Goal: Information Seeking & Learning: Learn about a topic

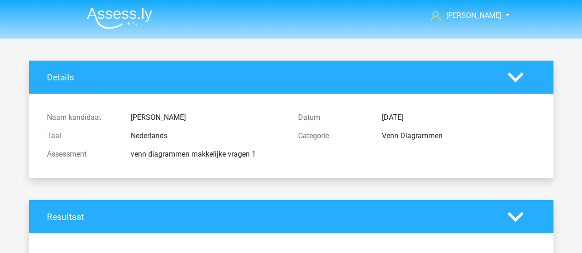
scroll to position [1641, 0]
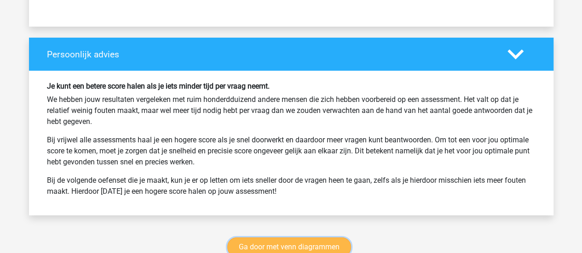
click at [320, 238] on link "Ga door met venn diagrammen" at bounding box center [289, 247] width 124 height 19
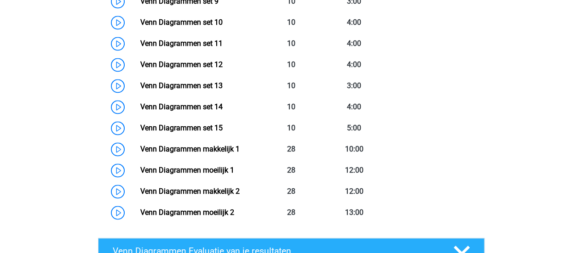
scroll to position [693, 0]
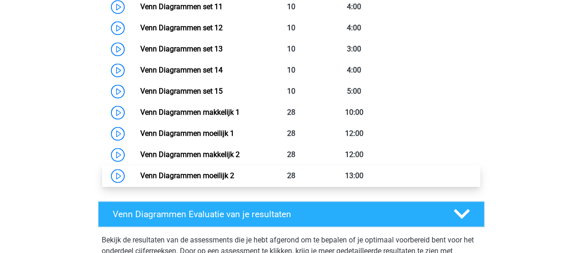
click at [234, 177] on link "Venn Diagrammen moeilijk 2" at bounding box center [187, 176] width 94 height 9
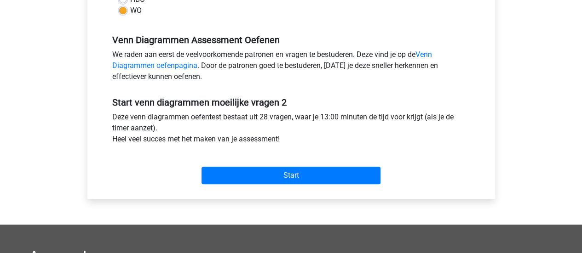
scroll to position [259, 0]
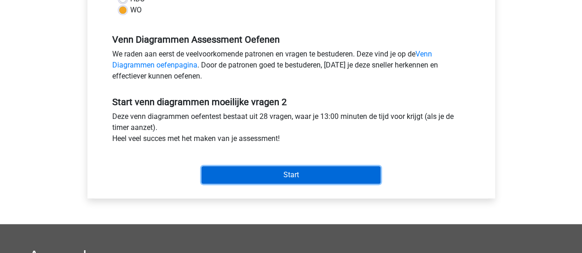
click at [302, 181] on input "Start" at bounding box center [290, 174] width 179 height 17
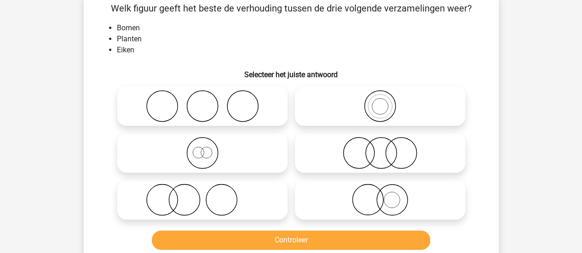
scroll to position [50, 0]
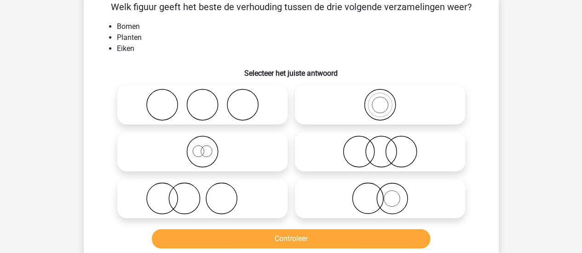
click at [228, 151] on icon at bounding box center [202, 152] width 163 height 32
click at [208, 147] on input "radio" at bounding box center [205, 144] width 6 height 6
radio input "true"
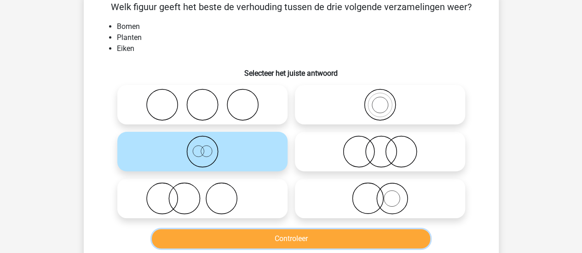
click at [265, 237] on button "Controleer" at bounding box center [291, 239] width 278 height 19
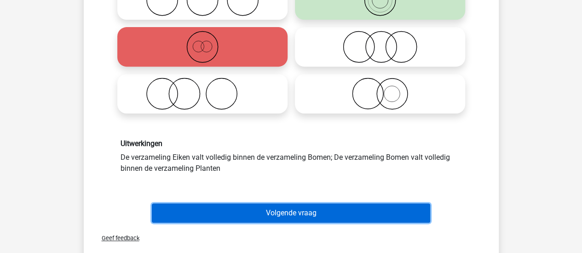
click at [300, 221] on button "Volgende vraag" at bounding box center [291, 213] width 278 height 19
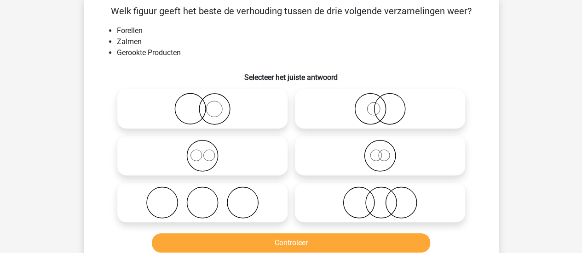
scroll to position [42, 0]
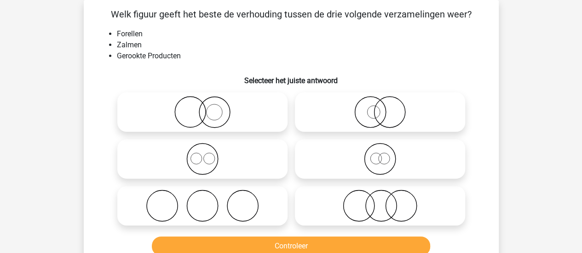
click at [339, 158] on icon at bounding box center [379, 159] width 163 height 32
click at [380, 155] on input "radio" at bounding box center [383, 152] width 6 height 6
radio input "true"
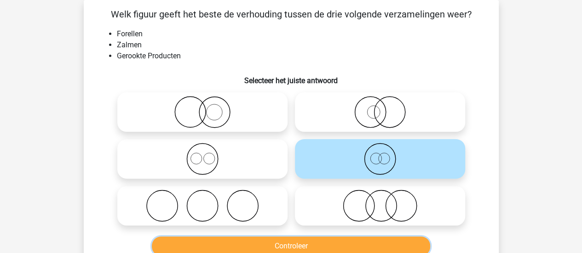
click at [315, 243] on button "Controleer" at bounding box center [291, 246] width 278 height 19
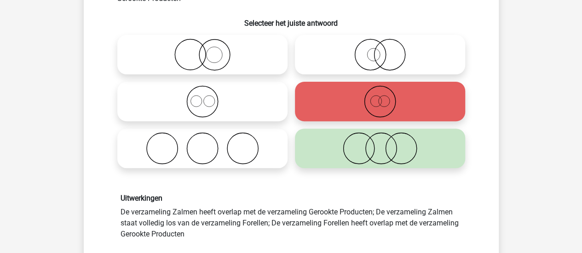
scroll to position [133, 0]
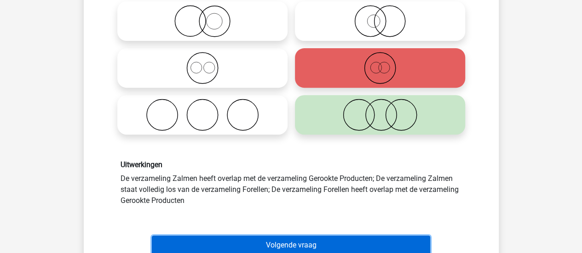
drag, startPoint x: 315, startPoint y: 243, endPoint x: 289, endPoint y: 239, distance: 26.0
click at [289, 239] on button "Volgende vraag" at bounding box center [291, 245] width 278 height 19
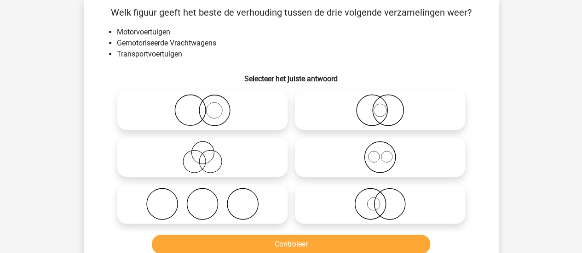
scroll to position [42, 0]
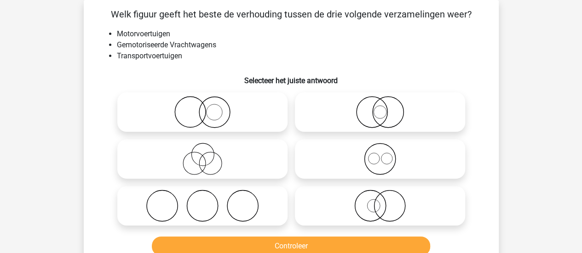
click at [117, 34] on li "Motorvoertuigen" at bounding box center [300, 34] width 367 height 11
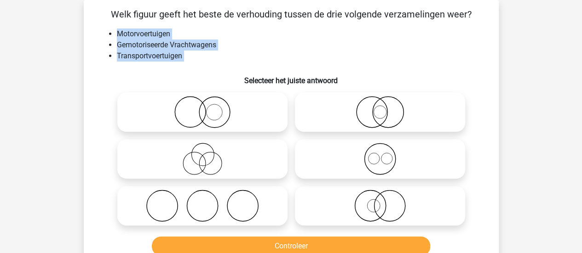
drag, startPoint x: 117, startPoint y: 34, endPoint x: 187, endPoint y: 57, distance: 73.5
click at [187, 57] on ul "Motorvoertuigen Gemotoriseerde Vrachtwagens Transportvoertuigen" at bounding box center [290, 45] width 385 height 33
copy div "Motorvoertuigen Gemotoriseerde Vrachtwagens Transportvoertuigen"
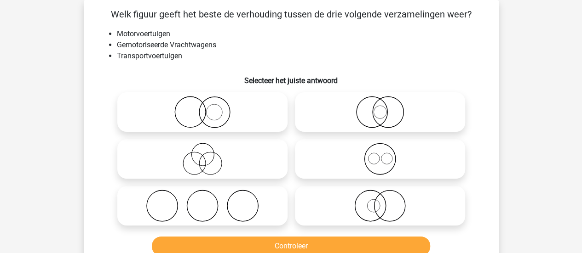
click at [343, 117] on icon at bounding box center [379, 112] width 163 height 32
click at [380, 108] on input "radio" at bounding box center [383, 105] width 6 height 6
radio input "true"
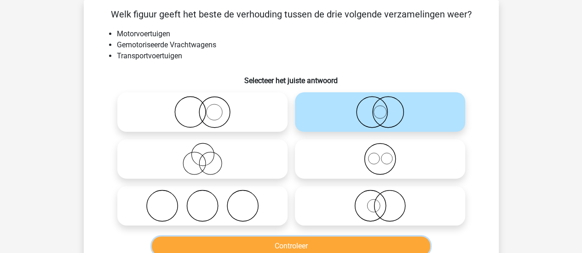
click at [325, 242] on button "Controleer" at bounding box center [291, 246] width 278 height 19
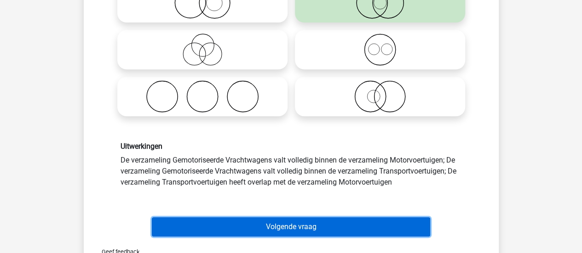
click at [321, 223] on button "Volgende vraag" at bounding box center [291, 227] width 278 height 19
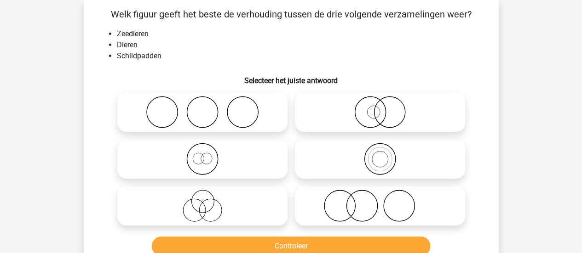
click at [235, 153] on icon at bounding box center [202, 159] width 163 height 32
click at [208, 153] on input "radio" at bounding box center [205, 152] width 6 height 6
radio input "true"
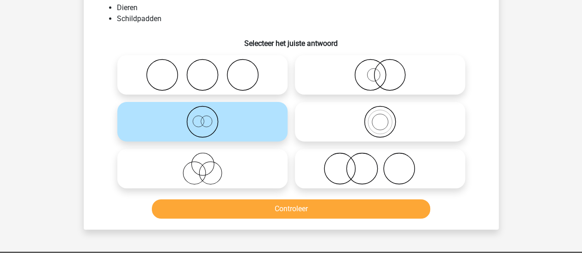
scroll to position [80, 0]
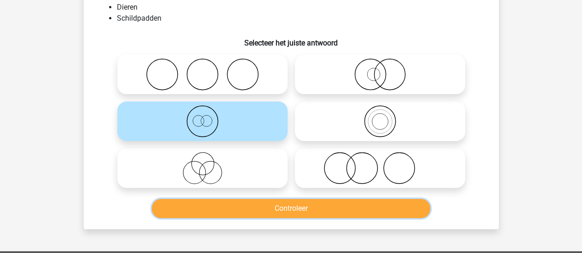
click at [257, 210] on button "Controleer" at bounding box center [291, 208] width 278 height 19
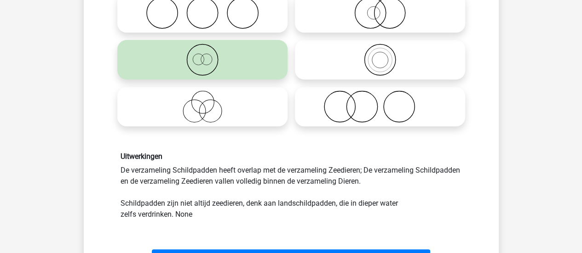
scroll to position [153, 0]
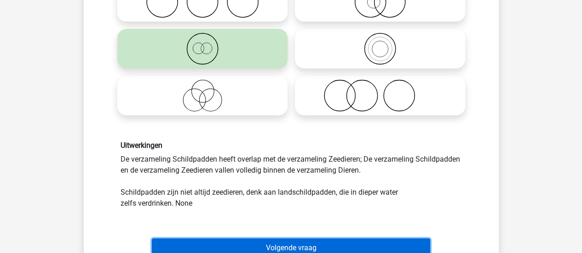
click at [270, 242] on button "Volgende vraag" at bounding box center [291, 248] width 278 height 19
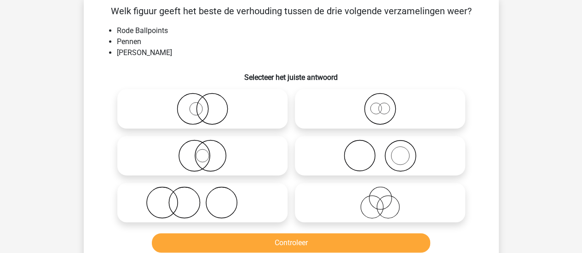
scroll to position [42, 0]
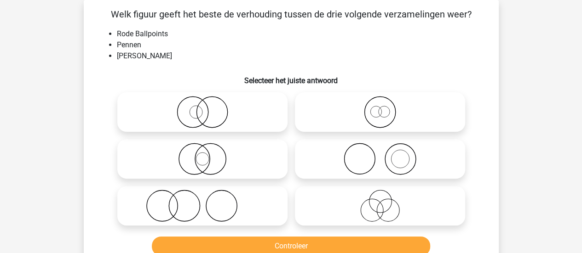
click at [166, 60] on li "Rood Schrijfgerei" at bounding box center [300, 56] width 367 height 11
copy li "Schrijfgerei"
click at [166, 60] on li "Rood Schrijfgerei" at bounding box center [300, 56] width 367 height 11
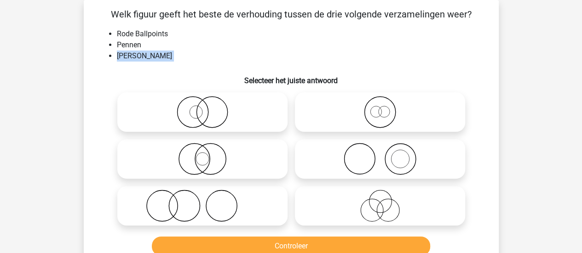
click at [166, 60] on li "Rood Schrijfgerei" at bounding box center [300, 56] width 367 height 11
click at [197, 43] on li "Pennen" at bounding box center [300, 45] width 367 height 11
click at [210, 110] on icon at bounding box center [202, 112] width 163 height 32
click at [208, 108] on input "radio" at bounding box center [205, 105] width 6 height 6
radio input "true"
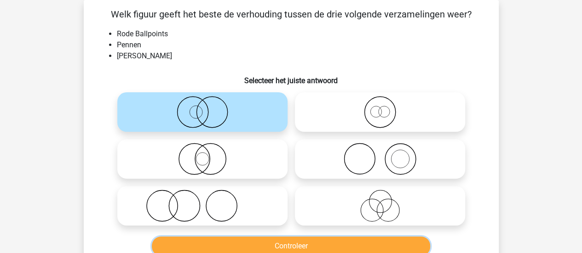
click at [292, 239] on button "Controleer" at bounding box center [291, 246] width 278 height 19
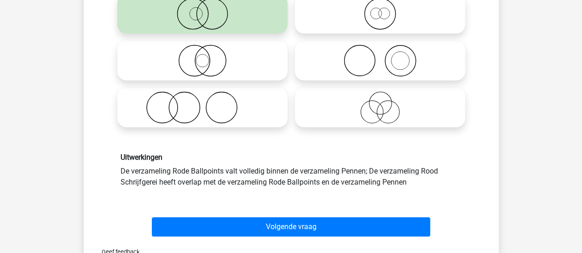
scroll to position [144, 0]
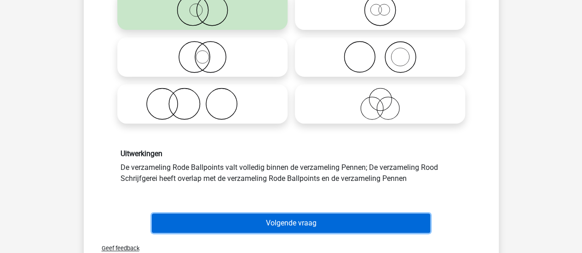
click at [296, 222] on button "Volgende vraag" at bounding box center [291, 223] width 278 height 19
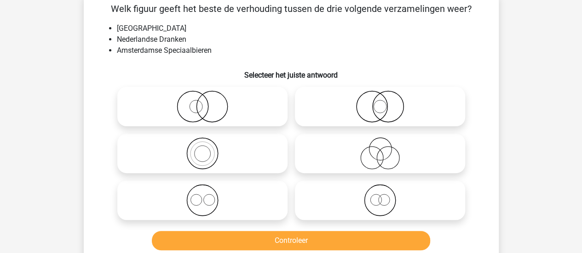
scroll to position [42, 0]
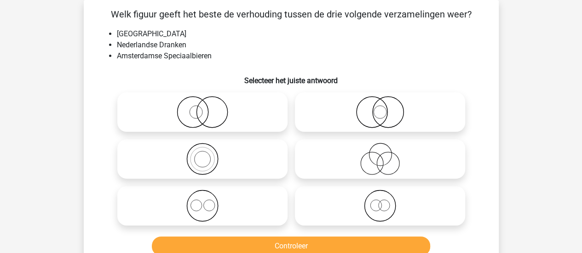
click at [215, 113] on icon at bounding box center [202, 112] width 163 height 32
click at [208, 108] on input "radio" at bounding box center [205, 105] width 6 height 6
radio input "true"
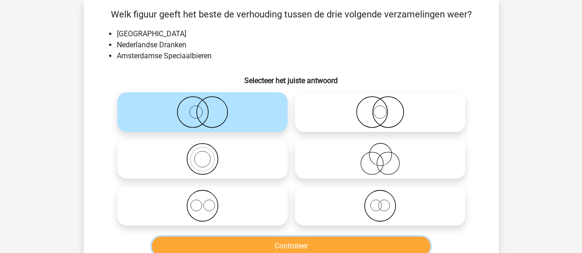
click at [258, 247] on button "Controleer" at bounding box center [291, 246] width 278 height 19
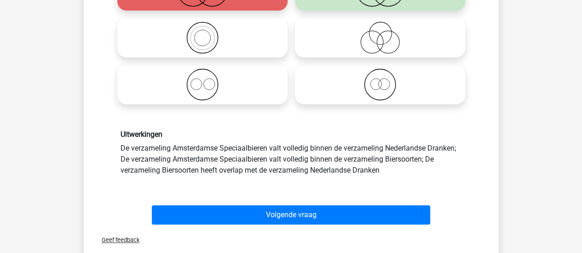
scroll to position [167, 0]
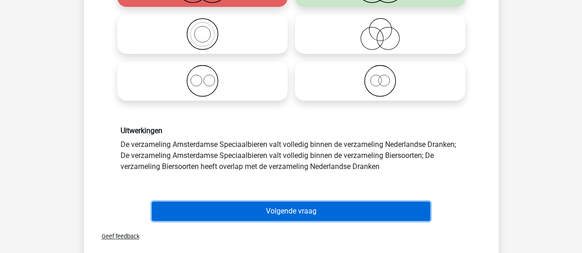
click at [287, 214] on button "Volgende vraag" at bounding box center [291, 211] width 278 height 19
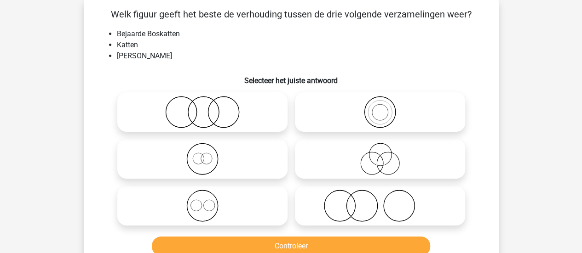
scroll to position [57, 0]
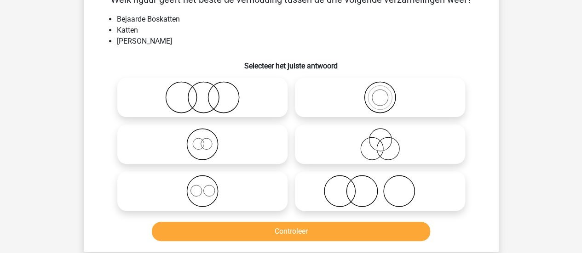
click at [223, 145] on icon at bounding box center [202, 144] width 163 height 32
click at [208, 140] on input "radio" at bounding box center [205, 137] width 6 height 6
radio input "true"
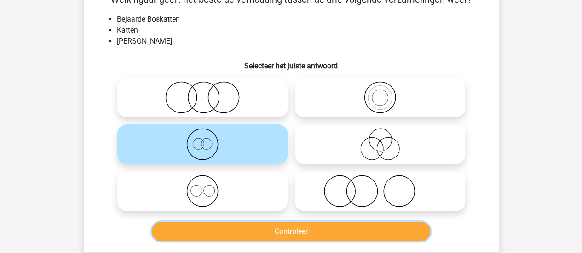
click at [261, 232] on button "Controleer" at bounding box center [291, 231] width 278 height 19
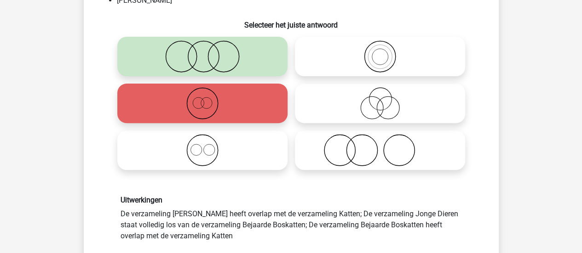
scroll to position [123, 0]
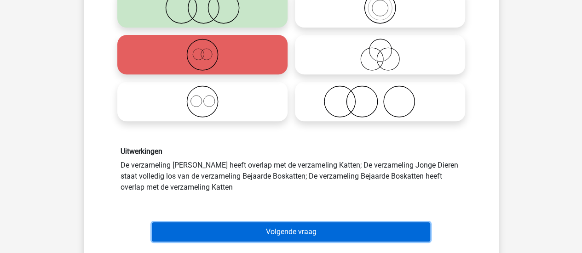
click at [278, 223] on button "Volgende vraag" at bounding box center [291, 232] width 278 height 19
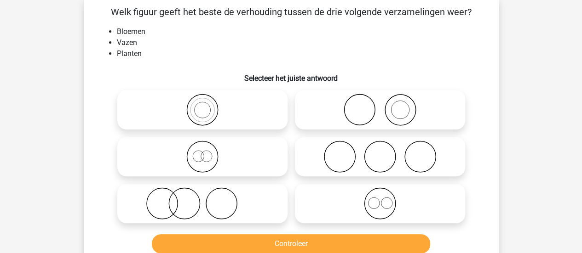
scroll to position [42, 0]
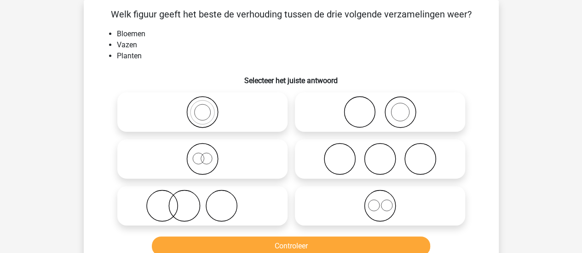
click at [236, 204] on circle at bounding box center [221, 206] width 31 height 31
click at [208, 201] on input "radio" at bounding box center [205, 198] width 6 height 6
radio input "true"
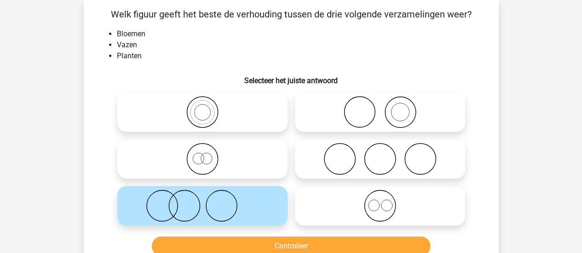
click at [404, 116] on icon at bounding box center [379, 112] width 163 height 32
click at [386, 108] on input "radio" at bounding box center [383, 105] width 6 height 6
radio input "true"
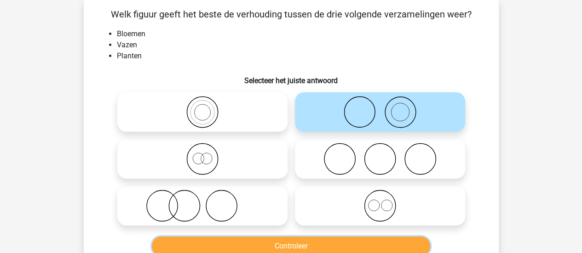
click at [320, 243] on button "Controleer" at bounding box center [291, 246] width 278 height 19
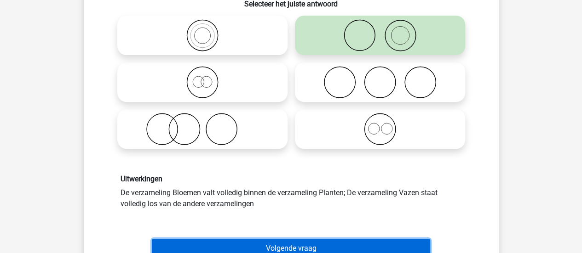
click at [320, 243] on button "Volgende vraag" at bounding box center [291, 248] width 278 height 19
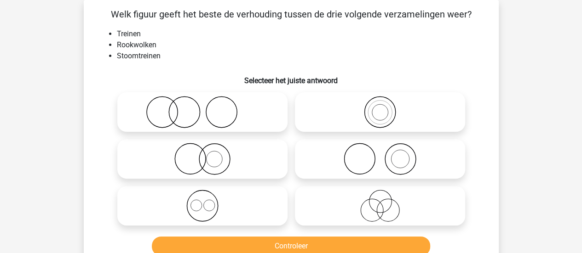
click at [135, 42] on li "Rookwolken" at bounding box center [300, 45] width 367 height 11
copy li "Rookwolken"
click at [335, 164] on icon at bounding box center [379, 159] width 163 height 32
click at [380, 155] on input "radio" at bounding box center [383, 152] width 6 height 6
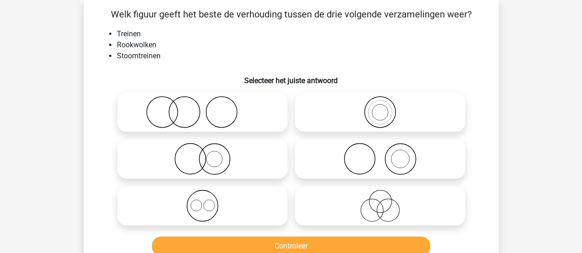
radio input "true"
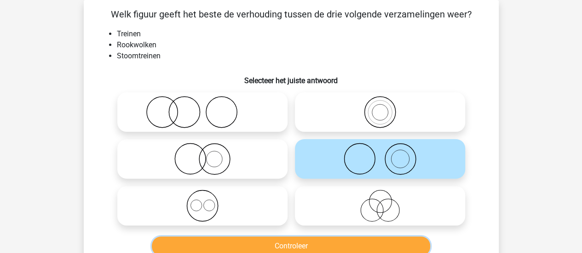
click at [323, 243] on button "Controleer" at bounding box center [291, 246] width 278 height 19
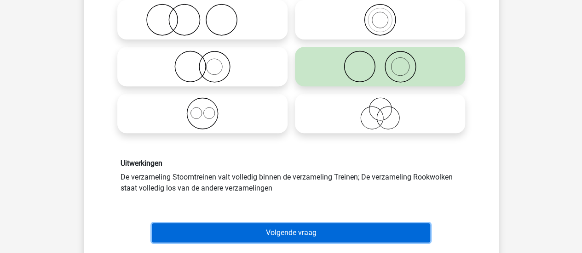
click at [320, 237] on button "Volgende vraag" at bounding box center [291, 233] width 278 height 19
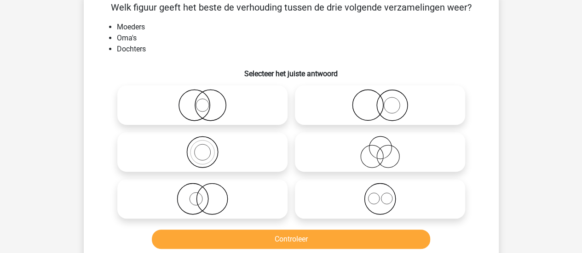
scroll to position [50, 0]
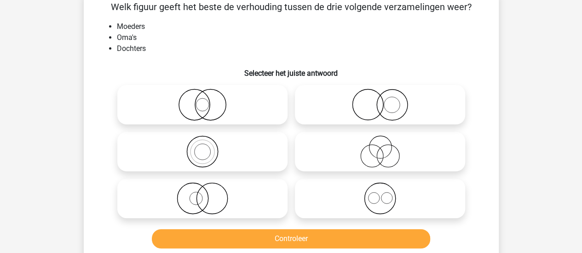
click at [208, 201] on icon at bounding box center [202, 199] width 163 height 32
click at [208, 194] on input "radio" at bounding box center [205, 191] width 6 height 6
radio input "true"
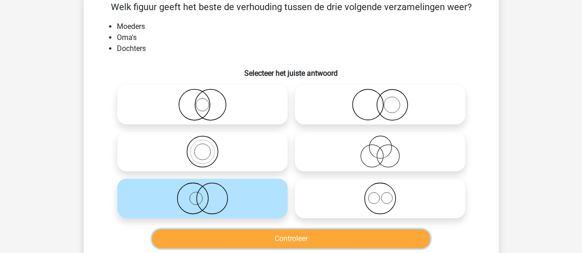
click at [235, 234] on button "Controleer" at bounding box center [291, 239] width 278 height 19
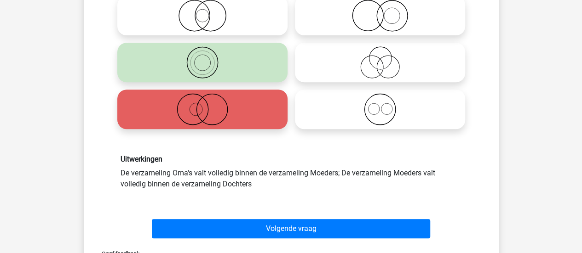
scroll to position [141, 0]
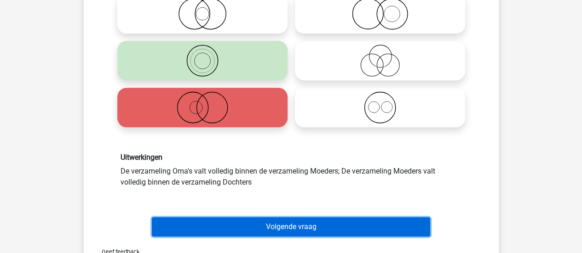
click at [243, 220] on button "Volgende vraag" at bounding box center [291, 227] width 278 height 19
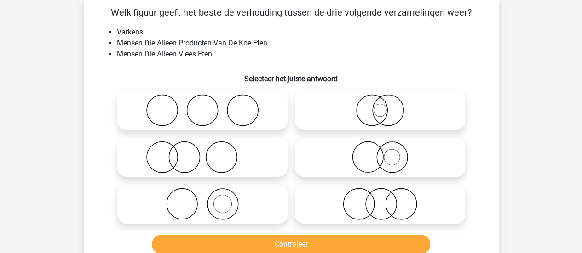
scroll to position [42, 0]
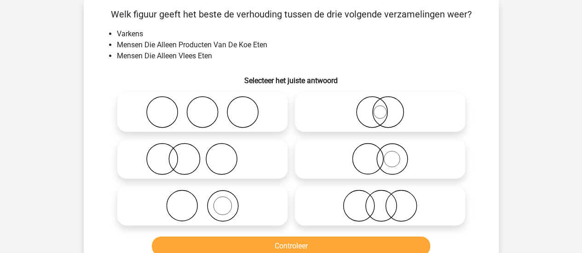
click at [247, 110] on icon at bounding box center [202, 112] width 163 height 32
click at [208, 108] on input "radio" at bounding box center [205, 105] width 6 height 6
radio input "true"
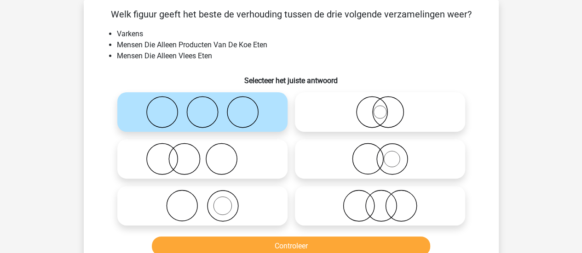
click at [237, 160] on icon at bounding box center [202, 159] width 163 height 32
click at [208, 155] on input "radio" at bounding box center [205, 152] width 6 height 6
radio input "true"
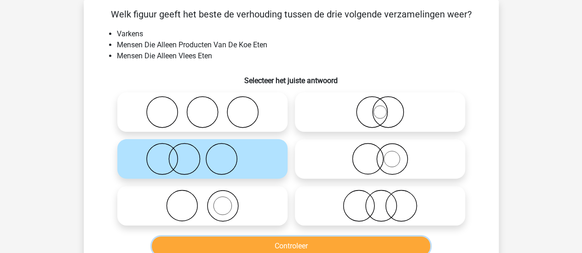
click at [279, 242] on button "Controleer" at bounding box center [291, 246] width 278 height 19
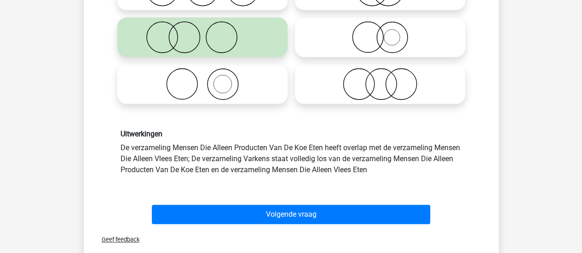
scroll to position [165, 0]
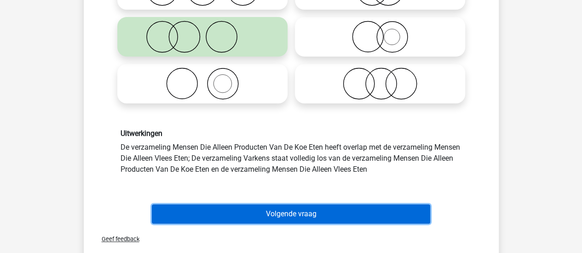
click at [287, 216] on button "Volgende vraag" at bounding box center [291, 214] width 278 height 19
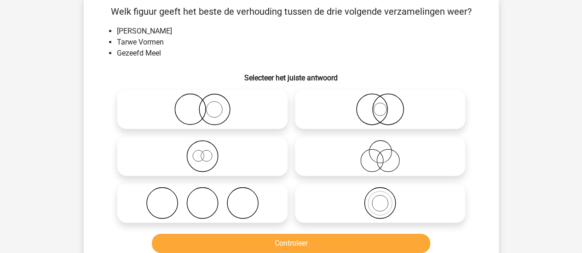
scroll to position [42, 0]
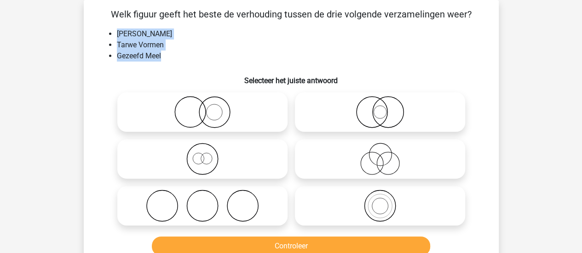
drag, startPoint x: 116, startPoint y: 34, endPoint x: 163, endPoint y: 57, distance: 52.3
click at [163, 57] on ul "Volkoren Meel Tarwe Vormen Gezeefd Meel" at bounding box center [290, 45] width 385 height 33
copy ul "Volkoren Meel Tarwe Vormen Gezeefd Meel"
click at [193, 60] on li "Gezeefd Meel" at bounding box center [300, 56] width 367 height 11
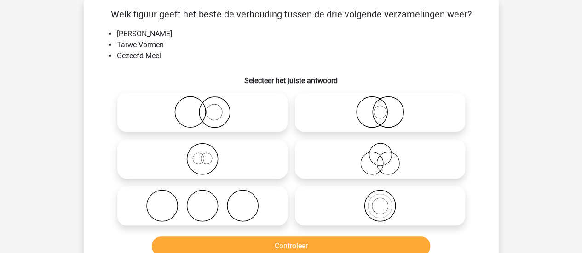
click at [258, 165] on icon at bounding box center [202, 159] width 163 height 32
click at [208, 155] on input "radio" at bounding box center [205, 152] width 6 height 6
radio input "true"
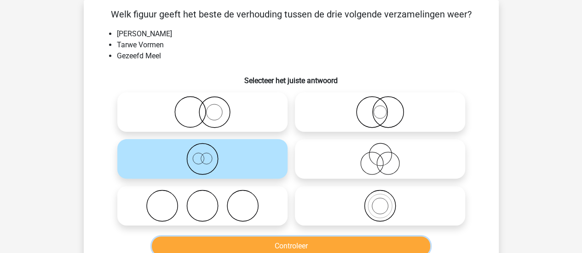
click at [289, 247] on button "Controleer" at bounding box center [291, 246] width 278 height 19
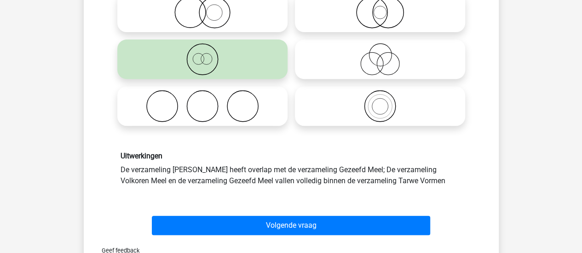
scroll to position [149, 0]
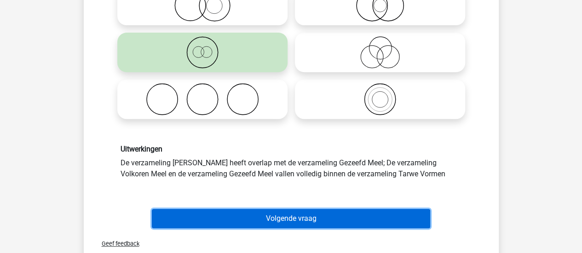
click at [291, 219] on button "Volgende vraag" at bounding box center [291, 218] width 278 height 19
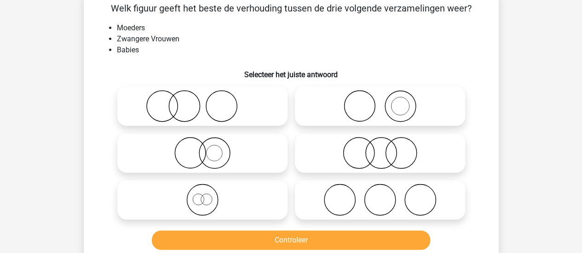
scroll to position [42, 0]
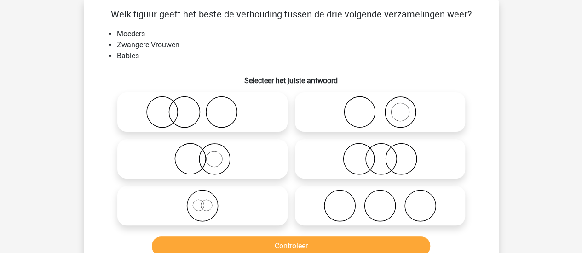
click at [261, 124] on icon at bounding box center [202, 112] width 163 height 32
click at [208, 108] on input "radio" at bounding box center [205, 105] width 6 height 6
radio input "true"
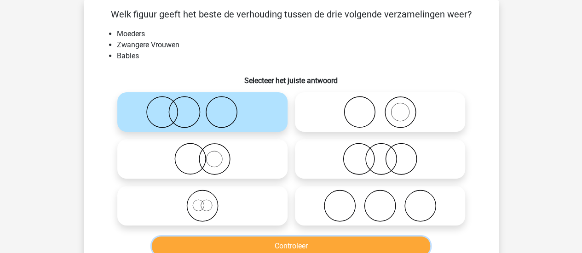
click at [292, 243] on button "Controleer" at bounding box center [291, 246] width 278 height 19
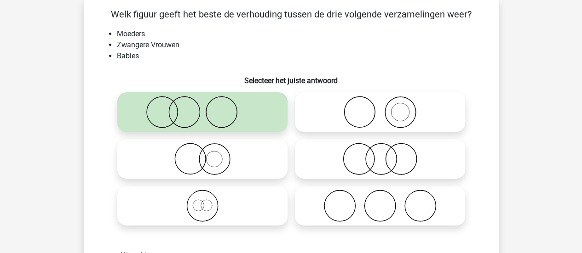
scroll to position [0, 0]
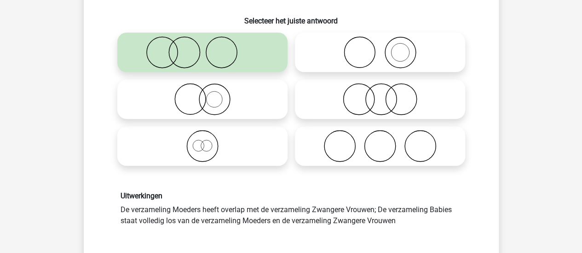
click at [298, 195] on h6 "Uitwerkingen" at bounding box center [290, 196] width 341 height 9
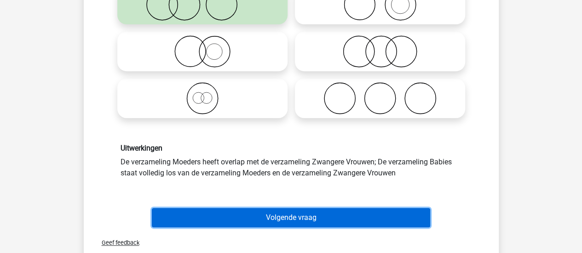
click at [297, 214] on button "Volgende vraag" at bounding box center [291, 217] width 278 height 19
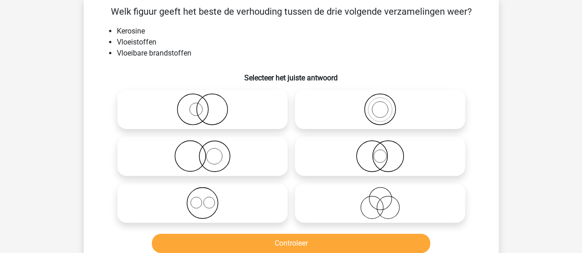
scroll to position [42, 0]
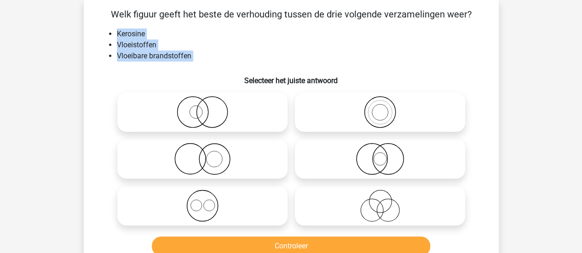
drag, startPoint x: 116, startPoint y: 32, endPoint x: 190, endPoint y: 64, distance: 80.6
click at [190, 64] on div "Welk figuur geeft het beste de verhouding tussen de drie volgende verzamelingen…" at bounding box center [290, 133] width 407 height 252
copy div "Kerosine Vloeistoffen Vloeibare brandstoffen"
click at [218, 69] on h6 "Selecteer het juiste antwoord" at bounding box center [290, 77] width 385 height 16
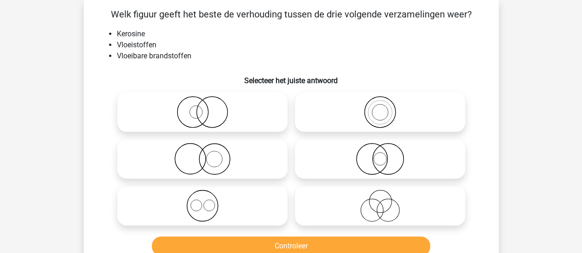
click at [247, 161] on icon at bounding box center [202, 159] width 163 height 32
click at [208, 155] on input "radio" at bounding box center [205, 152] width 6 height 6
radio input "true"
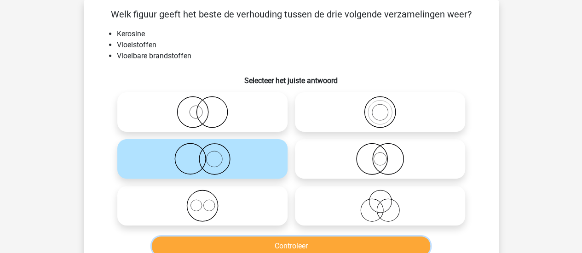
click at [263, 241] on button "Controleer" at bounding box center [291, 246] width 278 height 19
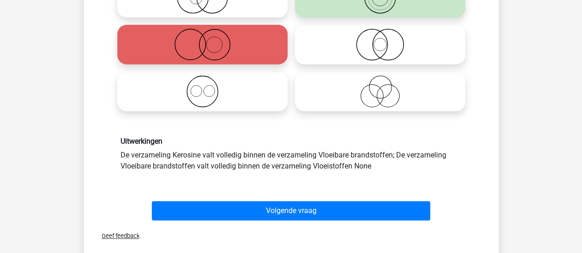
scroll to position [160, 0]
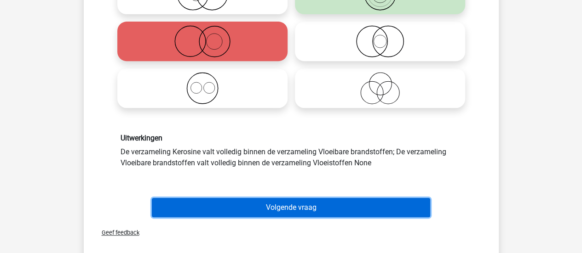
click at [293, 199] on button "Volgende vraag" at bounding box center [291, 207] width 278 height 19
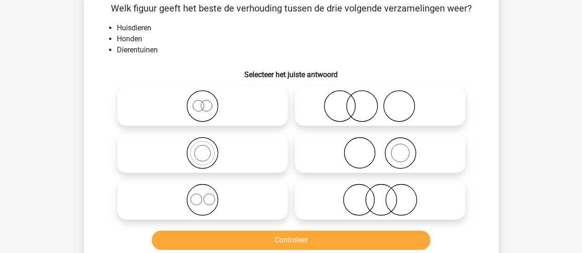
scroll to position [42, 0]
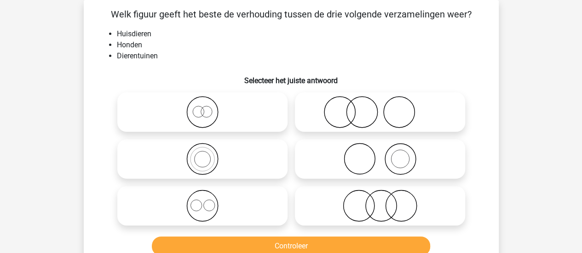
click at [363, 115] on icon at bounding box center [379, 112] width 163 height 32
click at [380, 108] on input "radio" at bounding box center [383, 105] width 6 height 6
radio input "true"
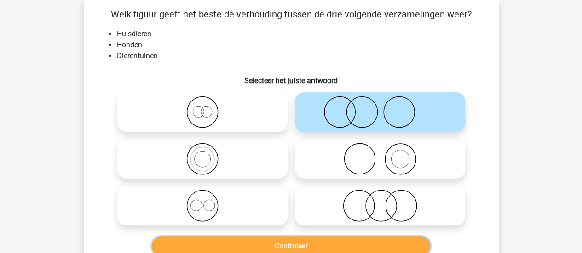
click at [324, 239] on button "Controleer" at bounding box center [291, 246] width 278 height 19
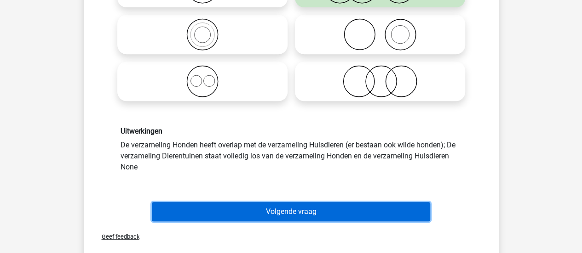
click at [324, 218] on button "Volgende vraag" at bounding box center [291, 211] width 278 height 19
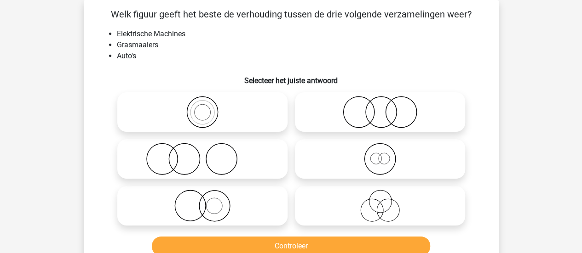
click at [377, 123] on icon at bounding box center [379, 112] width 163 height 32
click at [380, 108] on input "radio" at bounding box center [383, 105] width 6 height 6
radio input "true"
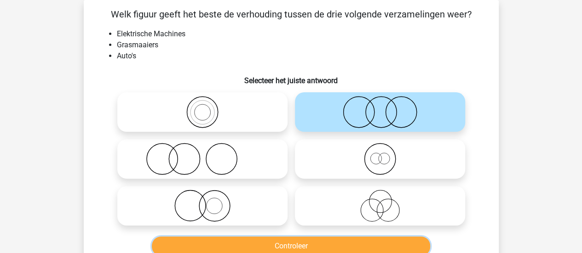
click at [351, 248] on button "Controleer" at bounding box center [291, 246] width 278 height 19
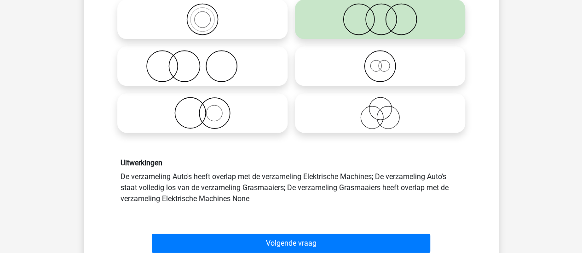
scroll to position [137, 0]
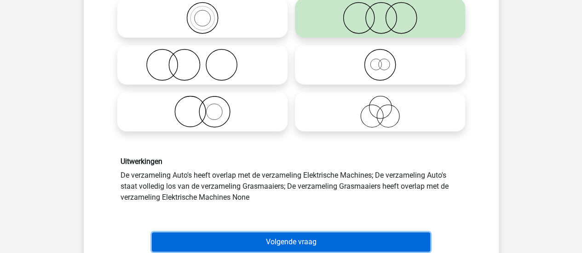
click at [310, 237] on button "Volgende vraag" at bounding box center [291, 242] width 278 height 19
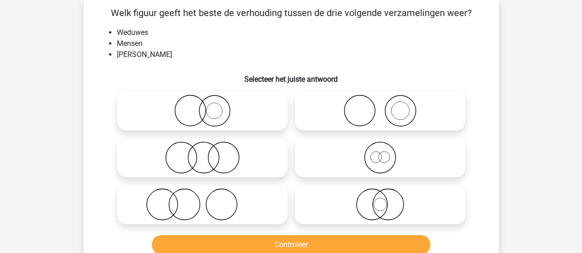
scroll to position [42, 0]
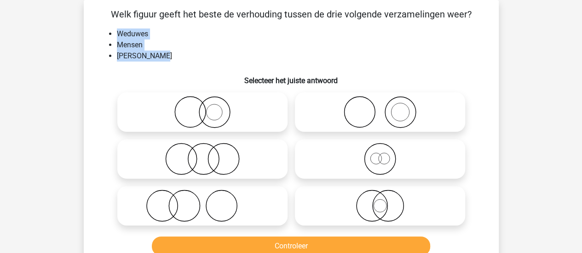
drag, startPoint x: 116, startPoint y: 33, endPoint x: 163, endPoint y: 57, distance: 53.1
click at [163, 57] on ul "Weduwes Mensen Blije Mensen" at bounding box center [290, 45] width 385 height 33
copy ul "Weduwes Mensen Blije Mensen"
click at [172, 46] on li "Mensen" at bounding box center [300, 45] width 367 height 11
click at [256, 156] on icon at bounding box center [202, 159] width 163 height 32
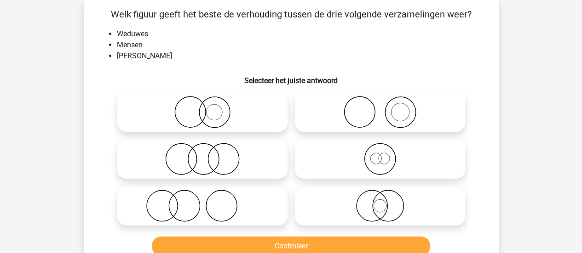
click at [208, 155] on input "radio" at bounding box center [205, 152] width 6 height 6
radio input "true"
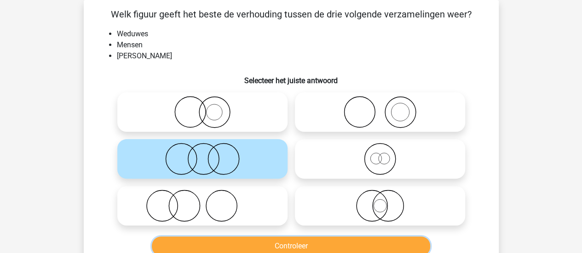
click at [287, 250] on button "Controleer" at bounding box center [291, 246] width 278 height 19
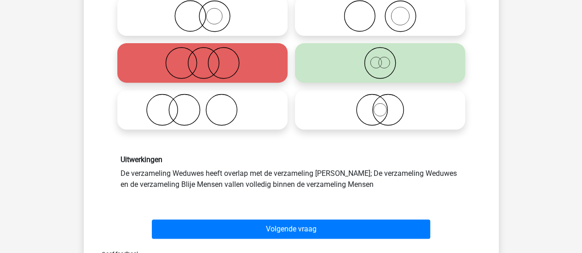
scroll to position [139, 0]
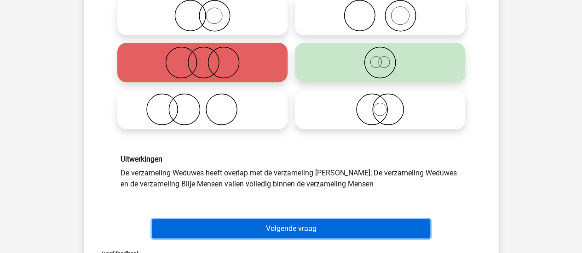
click at [298, 221] on button "Volgende vraag" at bounding box center [291, 228] width 278 height 19
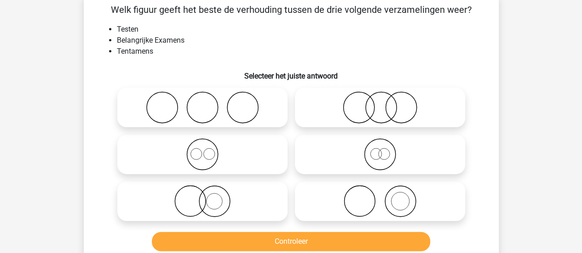
scroll to position [42, 0]
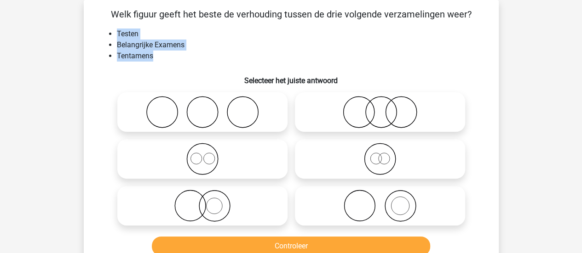
drag, startPoint x: 116, startPoint y: 36, endPoint x: 162, endPoint y: 57, distance: 51.2
click at [162, 57] on ul "Testen Belangrijke Examens Tentamens" at bounding box center [290, 45] width 385 height 33
copy ul "Testen Belangrijke Examens Tentamens"
click at [204, 48] on li "Belangrijke Examens" at bounding box center [300, 45] width 367 height 11
click at [334, 164] on icon at bounding box center [379, 159] width 163 height 32
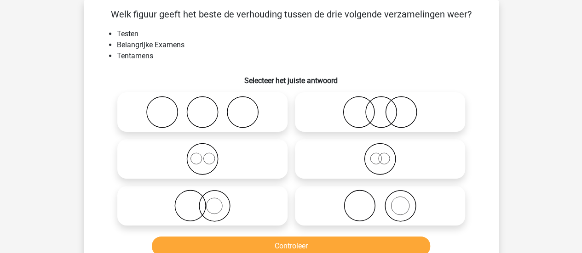
click at [380, 155] on input "radio" at bounding box center [383, 152] width 6 height 6
radio input "true"
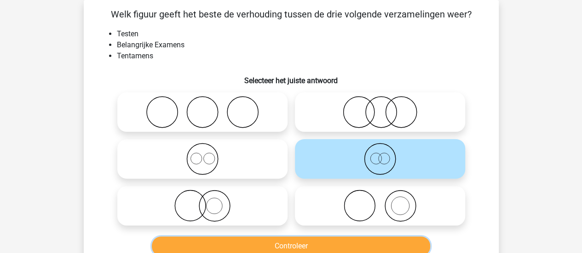
click at [316, 248] on button "Controleer" at bounding box center [291, 246] width 278 height 19
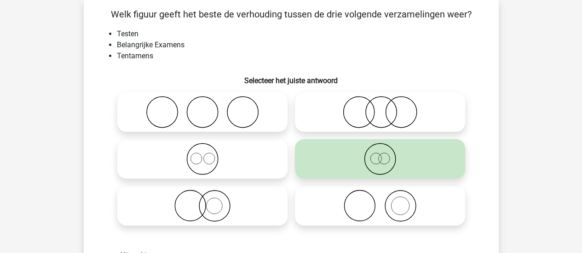
scroll to position [155, 0]
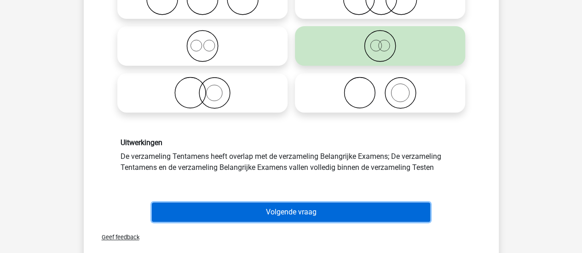
click at [293, 207] on button "Volgende vraag" at bounding box center [291, 212] width 278 height 19
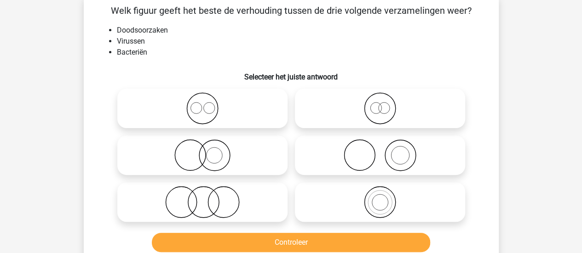
scroll to position [42, 0]
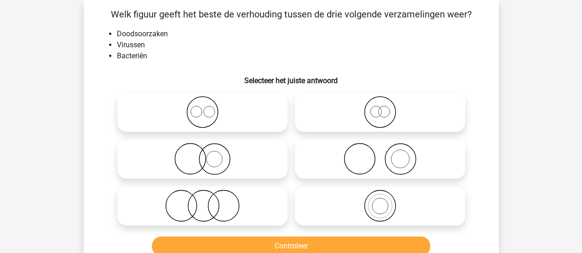
click at [239, 207] on icon at bounding box center [202, 206] width 163 height 32
click at [208, 201] on input "radio" at bounding box center [205, 198] width 6 height 6
radio input "true"
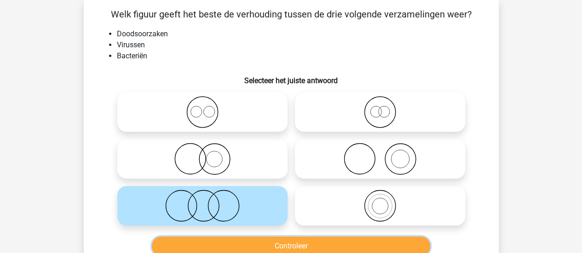
click at [258, 244] on button "Controleer" at bounding box center [291, 246] width 278 height 19
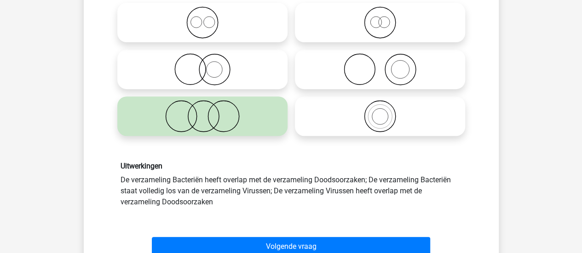
scroll to position [132, 0]
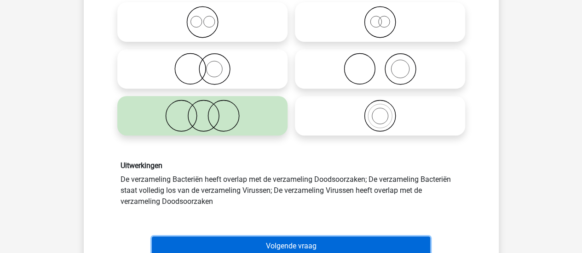
click at [278, 245] on button "Volgende vraag" at bounding box center [291, 246] width 278 height 19
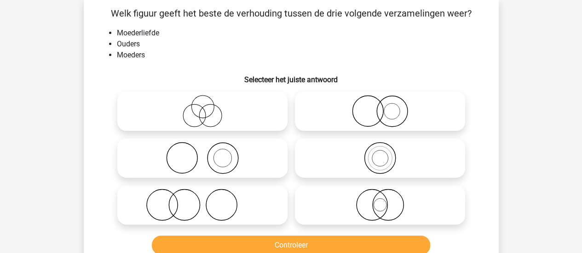
scroll to position [42, 0]
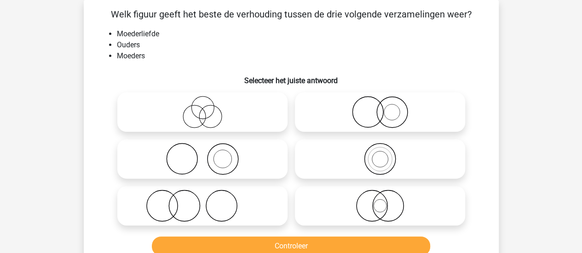
click at [154, 35] on li "Moederliefde" at bounding box center [300, 34] width 367 height 11
copy li "Moederliefde"
click at [189, 56] on li "Moeders" at bounding box center [300, 56] width 367 height 11
click at [236, 115] on icon at bounding box center [202, 112] width 163 height 32
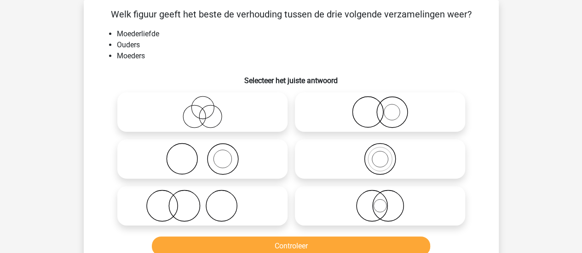
click at [208, 108] on input "radio" at bounding box center [205, 105] width 6 height 6
radio input "true"
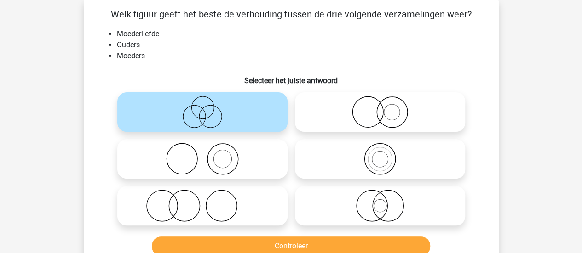
click at [241, 156] on icon at bounding box center [202, 159] width 163 height 32
click at [208, 155] on input "radio" at bounding box center [205, 152] width 6 height 6
radio input "true"
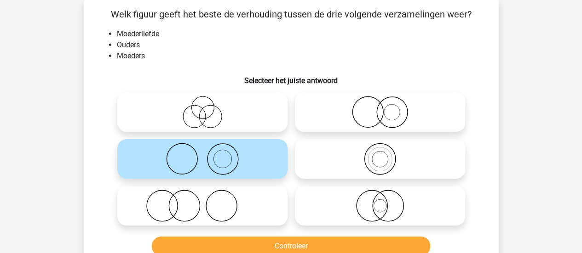
click at [244, 117] on icon at bounding box center [202, 112] width 163 height 32
click at [208, 108] on input "radio" at bounding box center [205, 105] width 6 height 6
radio input "true"
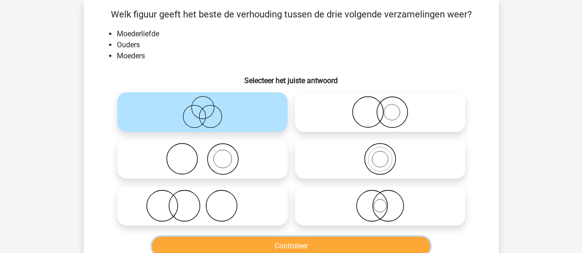
click at [278, 244] on button "Controleer" at bounding box center [291, 246] width 278 height 19
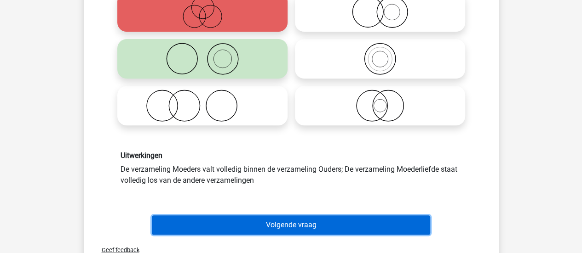
click at [297, 217] on button "Volgende vraag" at bounding box center [291, 225] width 278 height 19
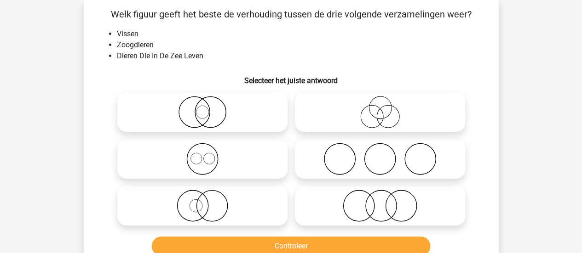
click at [138, 47] on li "Zoogdieren" at bounding box center [300, 45] width 367 height 11
copy li "Zoogdieren"
click at [212, 116] on icon at bounding box center [202, 112] width 163 height 32
click at [208, 108] on input "radio" at bounding box center [205, 105] width 6 height 6
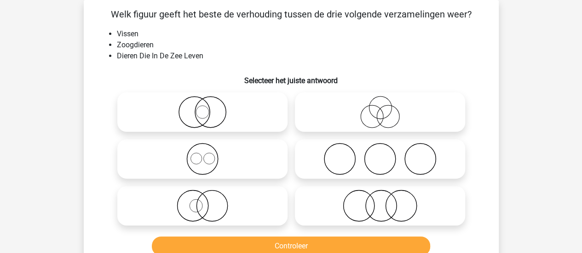
radio input "true"
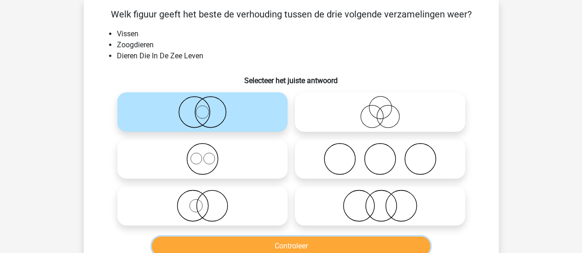
click at [271, 245] on button "Controleer" at bounding box center [291, 246] width 278 height 19
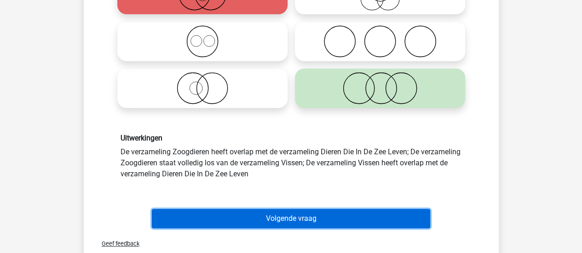
click at [272, 209] on button "Volgende vraag" at bounding box center [291, 218] width 278 height 19
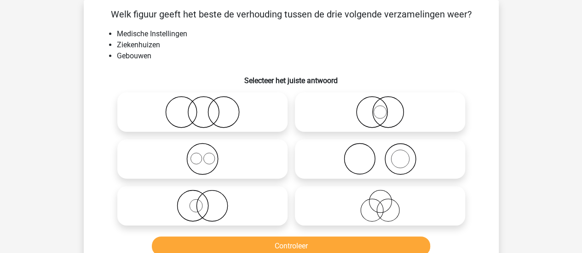
click at [344, 159] on circle at bounding box center [359, 159] width 31 height 31
click at [380, 155] on input "radio" at bounding box center [383, 152] width 6 height 6
radio input "true"
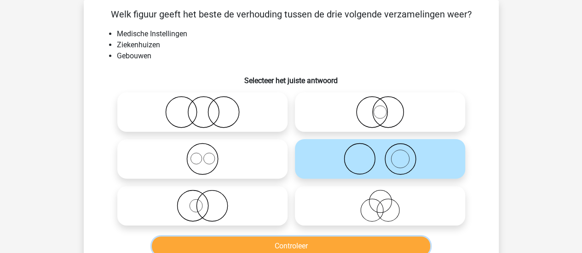
click at [327, 244] on button "Controleer" at bounding box center [291, 246] width 278 height 19
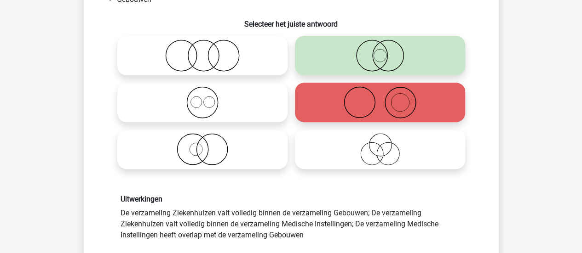
click at [291, 202] on h6 "Uitwerkingen" at bounding box center [290, 199] width 341 height 9
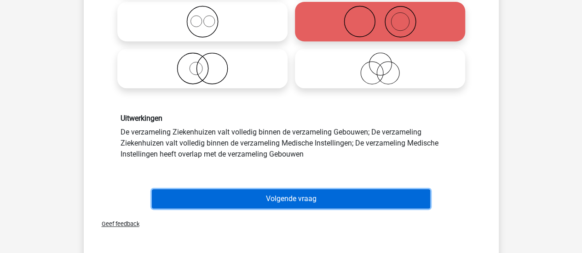
click at [291, 202] on button "Volgende vraag" at bounding box center [291, 198] width 278 height 19
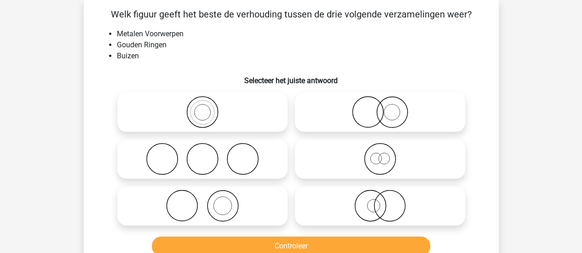
click at [175, 47] on li "Gouden Ringen" at bounding box center [300, 45] width 367 height 11
click at [134, 55] on li "Buizen" at bounding box center [300, 56] width 367 height 11
copy li "Buizen"
click at [263, 196] on icon at bounding box center [202, 206] width 163 height 32
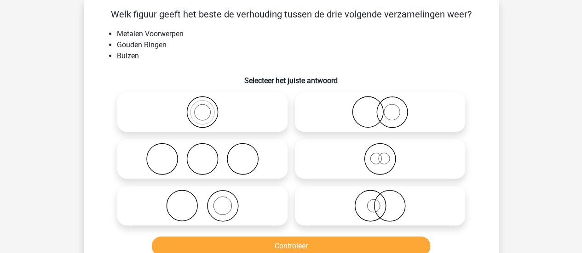
click at [208, 196] on input "radio" at bounding box center [205, 198] width 6 height 6
radio input "true"
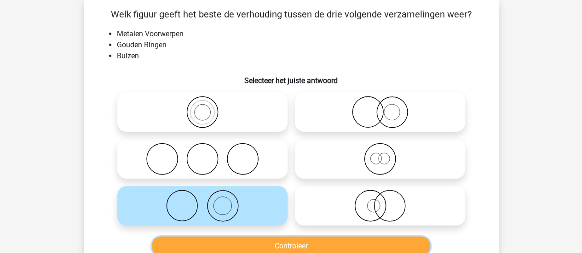
click at [288, 247] on button "Controleer" at bounding box center [291, 246] width 278 height 19
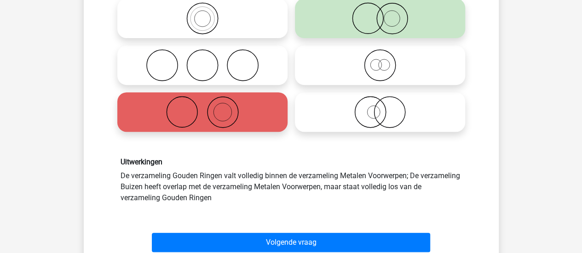
scroll to position [137, 0]
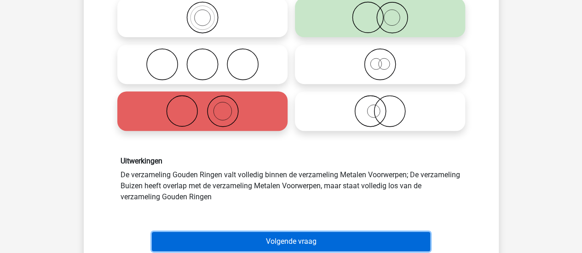
click at [291, 239] on button "Volgende vraag" at bounding box center [291, 241] width 278 height 19
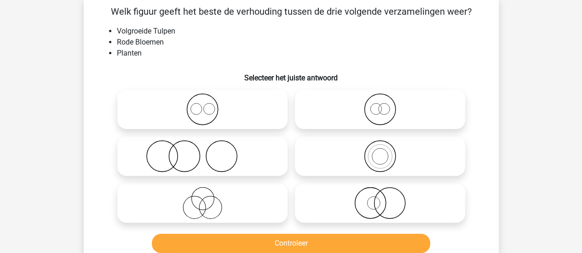
scroll to position [42, 0]
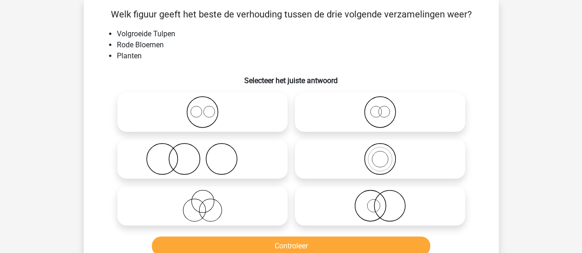
click at [328, 103] on icon at bounding box center [379, 112] width 163 height 32
click at [380, 103] on input "radio" at bounding box center [383, 105] width 6 height 6
radio input "true"
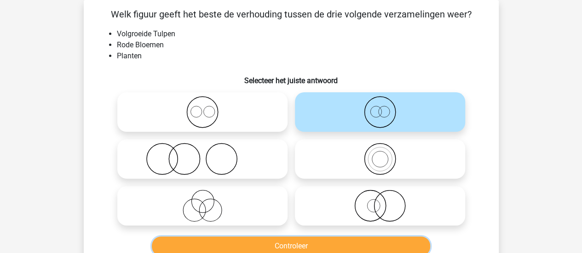
click at [294, 245] on button "Controleer" at bounding box center [291, 246] width 278 height 19
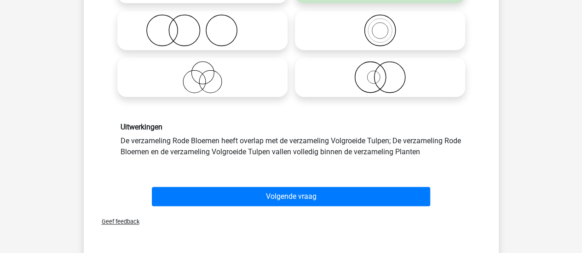
scroll to position [173, 0]
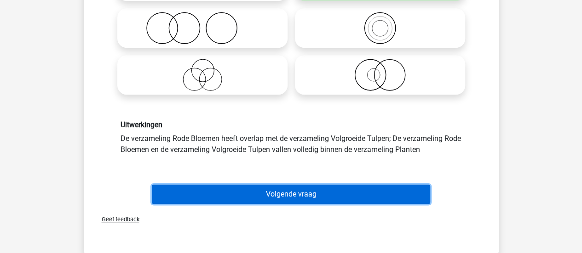
click at [295, 193] on button "Volgende vraag" at bounding box center [291, 194] width 278 height 19
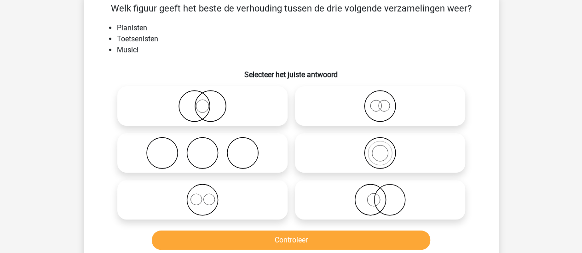
scroll to position [42, 0]
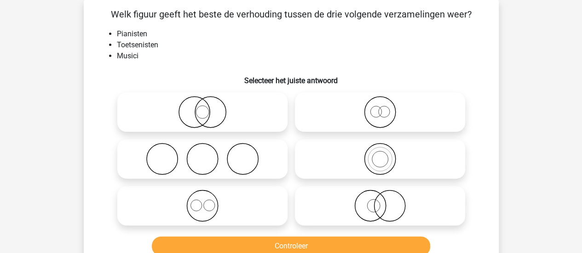
click at [156, 48] on li "Toetsenisten" at bounding box center [300, 45] width 367 height 11
click at [251, 211] on icon at bounding box center [202, 206] width 163 height 32
click at [208, 201] on input "radio" at bounding box center [205, 198] width 6 height 6
radio input "true"
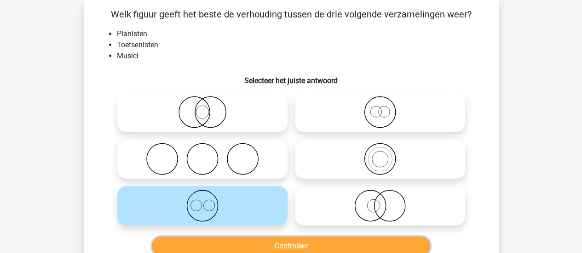
click at [276, 245] on button "Controleer" at bounding box center [291, 246] width 278 height 19
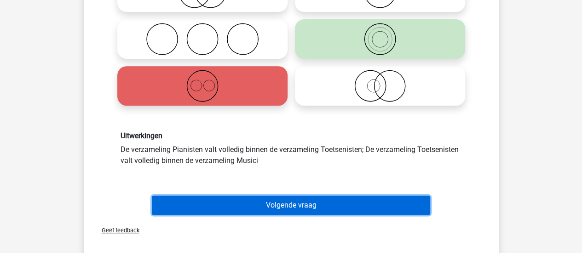
click at [278, 208] on button "Volgende vraag" at bounding box center [291, 205] width 278 height 19
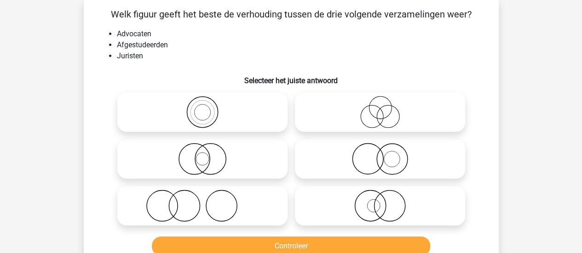
click at [252, 212] on icon at bounding box center [202, 206] width 163 height 32
click at [208, 201] on input "radio" at bounding box center [205, 198] width 6 height 6
radio input "true"
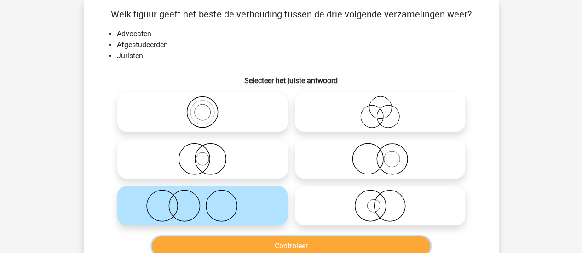
click at [279, 248] on button "Controleer" at bounding box center [291, 246] width 278 height 19
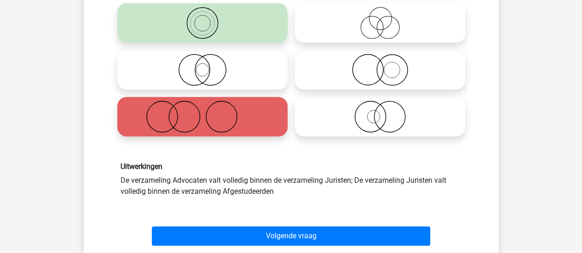
scroll to position [133, 0]
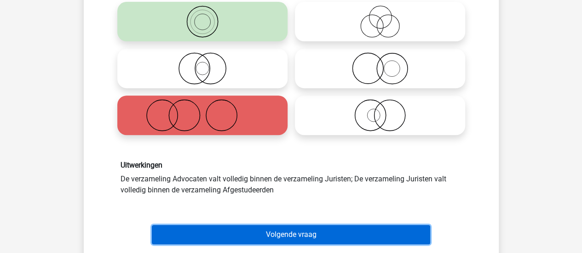
click at [283, 241] on button "Volgende vraag" at bounding box center [291, 234] width 278 height 19
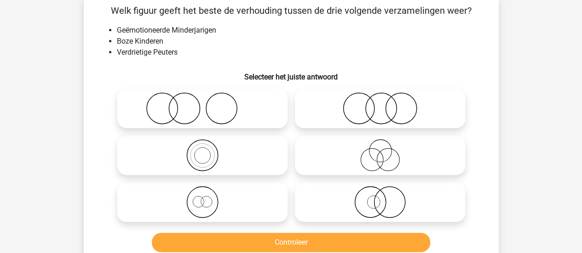
scroll to position [42, 0]
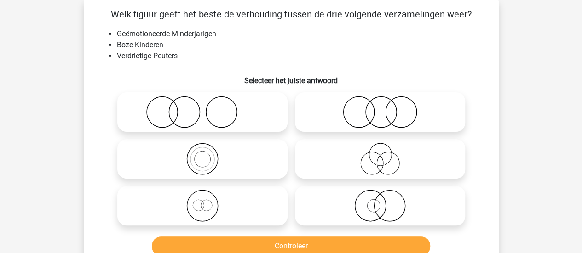
click at [221, 114] on icon at bounding box center [202, 112] width 163 height 32
click at [208, 108] on input "radio" at bounding box center [205, 105] width 6 height 6
radio input "true"
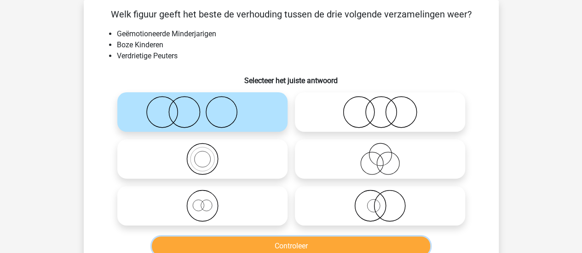
click at [268, 244] on button "Controleer" at bounding box center [291, 246] width 278 height 19
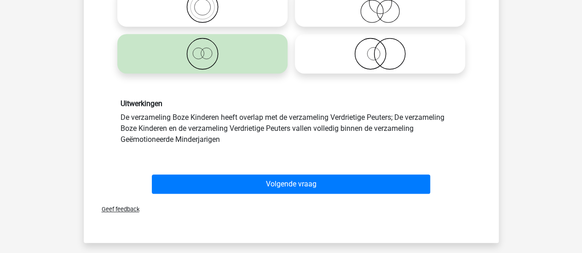
scroll to position [195, 0]
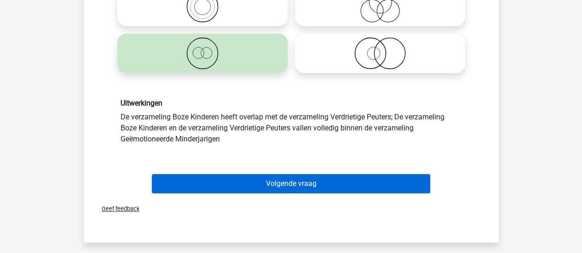
drag, startPoint x: 294, startPoint y: 173, endPoint x: 296, endPoint y: 181, distance: 7.9
click at [296, 181] on div "Volgende vraag" at bounding box center [290, 182] width 385 height 30
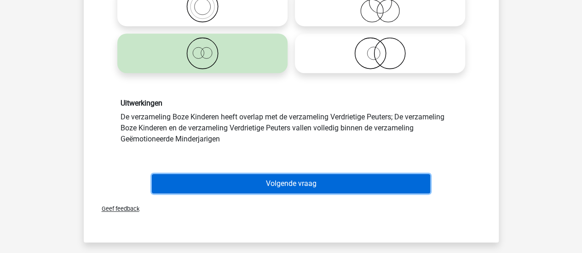
click at [296, 181] on button "Volgende vraag" at bounding box center [291, 183] width 278 height 19
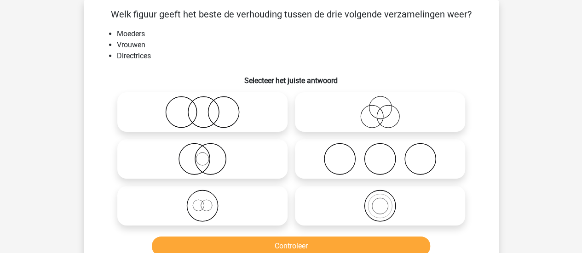
scroll to position [42, 0]
click at [147, 57] on li "Directrices" at bounding box center [300, 56] width 367 height 11
click at [181, 65] on div "Welk figuur geeft het beste de verhouding tussen de drie volgende verzamelingen…" at bounding box center [290, 133] width 407 height 252
click at [223, 201] on icon at bounding box center [202, 206] width 163 height 32
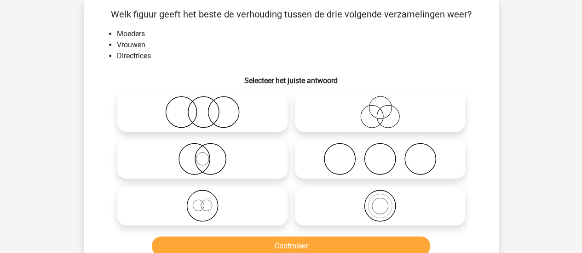
click at [208, 201] on input "radio" at bounding box center [205, 198] width 6 height 6
radio input "true"
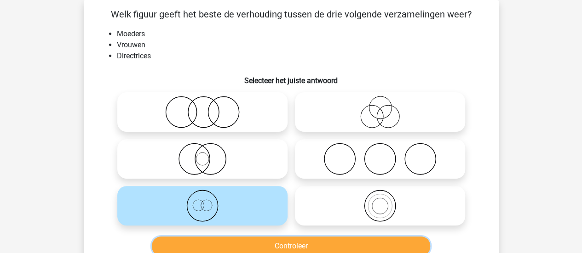
click at [245, 241] on button "Controleer" at bounding box center [291, 246] width 278 height 19
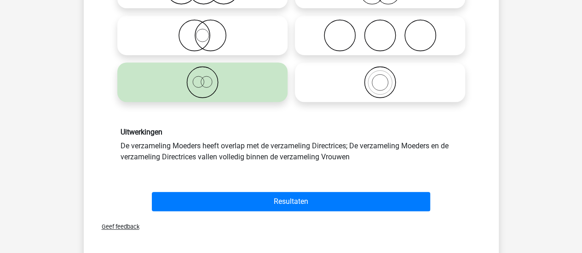
scroll to position [166, 0]
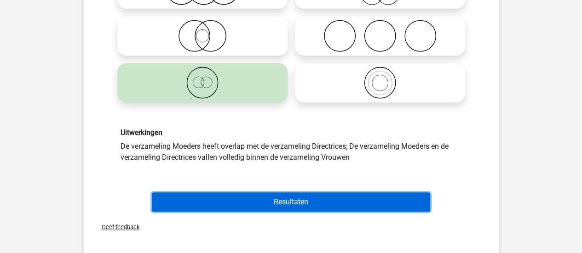
click at [264, 207] on button "Resultaten" at bounding box center [291, 202] width 278 height 19
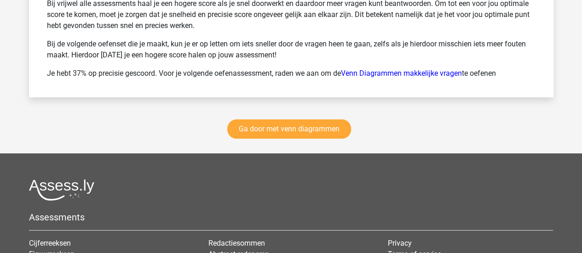
scroll to position [1779, 0]
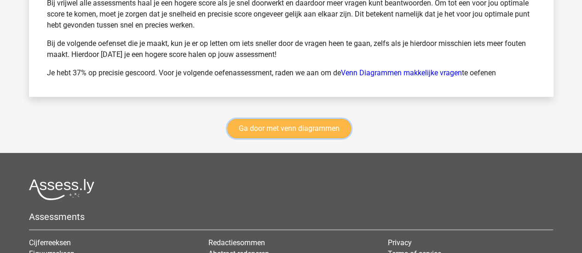
click at [288, 119] on link "Ga door met venn diagrammen" at bounding box center [289, 128] width 124 height 19
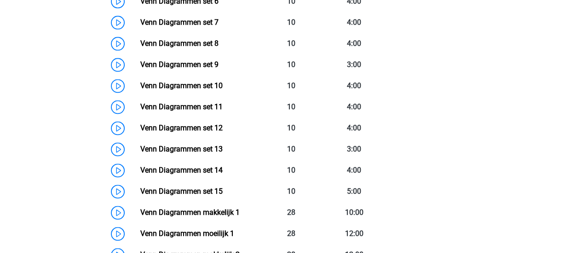
scroll to position [592, 0]
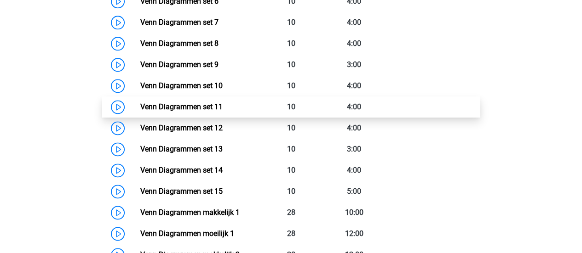
click at [211, 103] on link "Venn Diagrammen set 11" at bounding box center [181, 107] width 82 height 9
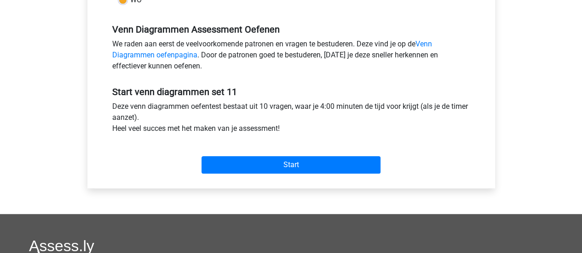
scroll to position [278, 0]
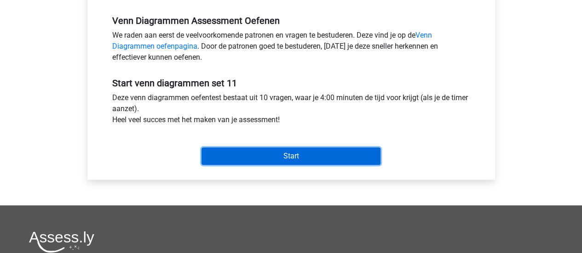
click at [254, 150] on input "Start" at bounding box center [290, 156] width 179 height 17
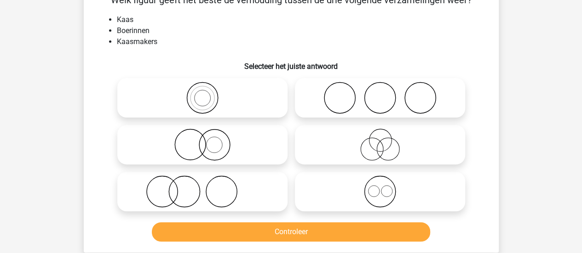
scroll to position [57, 0]
click at [243, 200] on icon at bounding box center [202, 191] width 163 height 32
click at [208, 187] on input "radio" at bounding box center [205, 184] width 6 height 6
radio input "true"
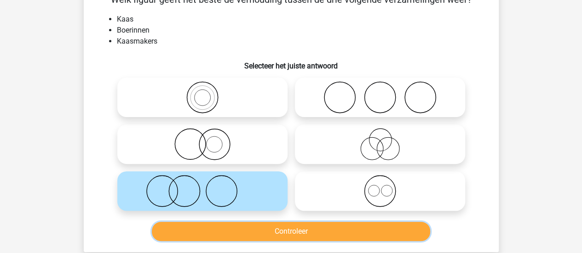
click at [253, 227] on button "Controleer" at bounding box center [291, 231] width 278 height 19
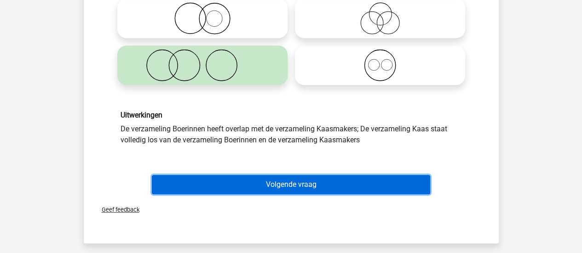
click at [272, 186] on button "Volgende vraag" at bounding box center [291, 184] width 278 height 19
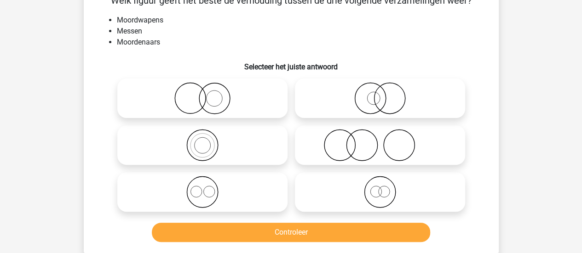
scroll to position [42, 0]
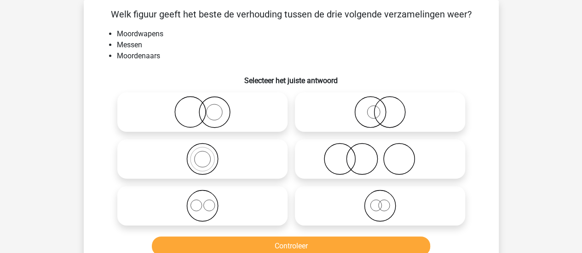
click at [242, 132] on div at bounding box center [203, 112] width 178 height 47
click at [251, 118] on icon at bounding box center [202, 112] width 163 height 32
click at [208, 108] on input "radio" at bounding box center [205, 105] width 6 height 6
radio input "true"
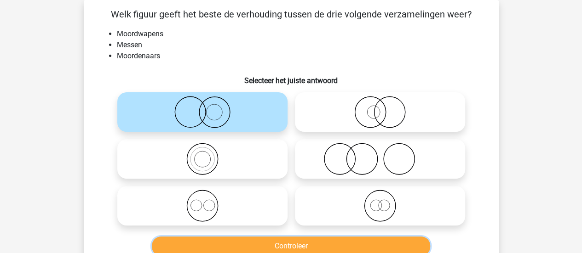
click at [277, 245] on button "Controleer" at bounding box center [291, 246] width 278 height 19
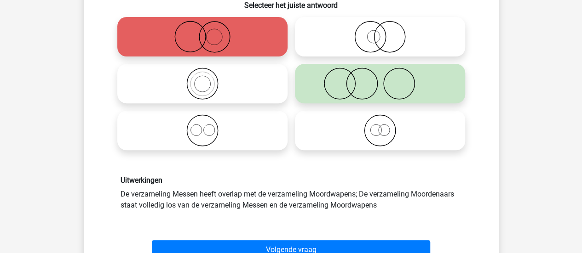
scroll to position [134, 0]
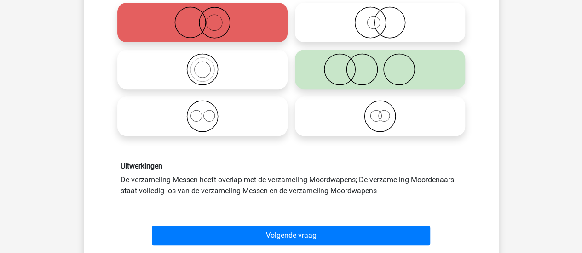
drag, startPoint x: 284, startPoint y: 201, endPoint x: 284, endPoint y: 250, distance: 48.8
click at [284, 250] on div "Welk figuur geeft het beste de verhouding tussen de drie volgende verzamelingen…" at bounding box center [291, 102] width 415 height 384
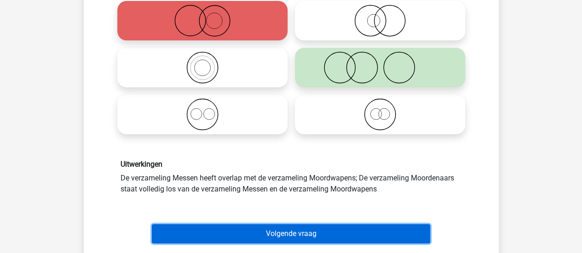
click at [286, 240] on button "Volgende vraag" at bounding box center [291, 233] width 278 height 19
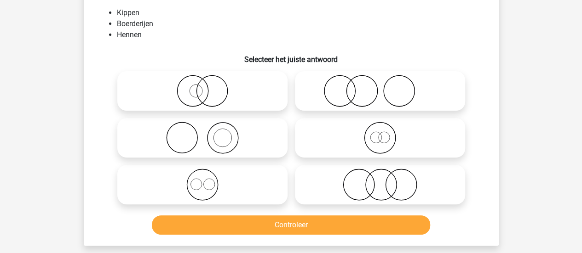
scroll to position [42, 0]
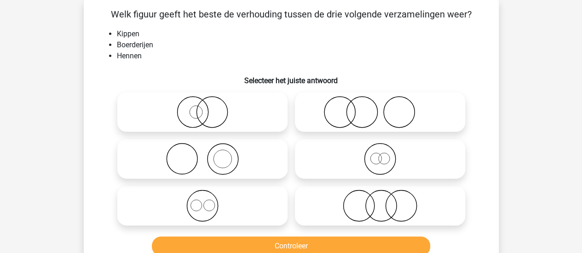
click at [344, 213] on circle at bounding box center [358, 206] width 31 height 31
click at [380, 201] on input "radio" at bounding box center [383, 198] width 6 height 6
radio input "true"
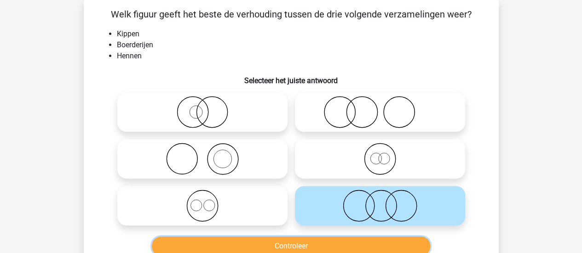
click at [318, 248] on button "Controleer" at bounding box center [291, 246] width 278 height 19
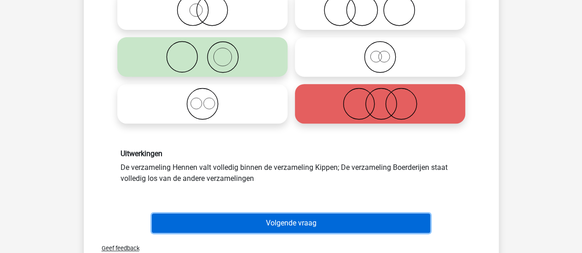
click at [280, 218] on button "Volgende vraag" at bounding box center [291, 223] width 278 height 19
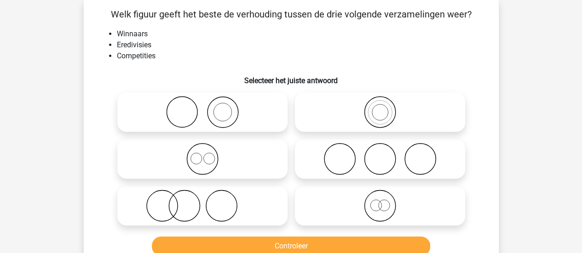
scroll to position [0, 0]
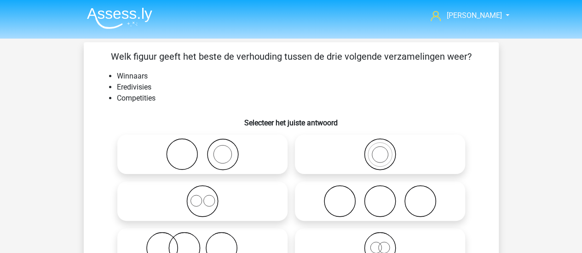
click at [126, 15] on img at bounding box center [119, 18] width 65 height 22
